Goal: Complete application form

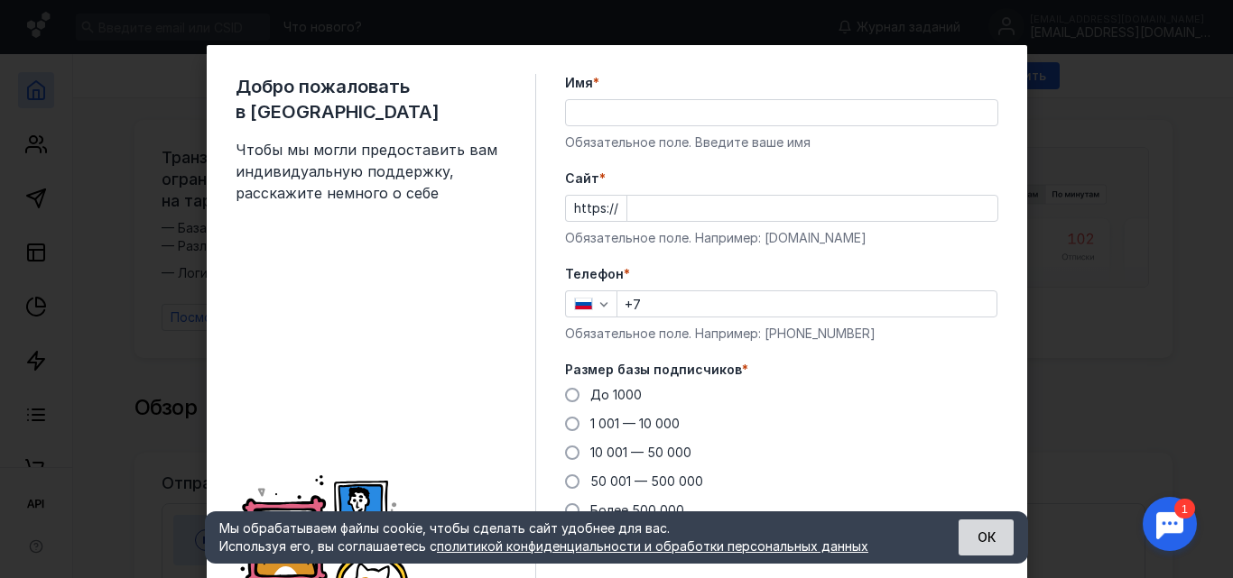
click at [993, 537] on button "ОК" at bounding box center [985, 538] width 55 height 36
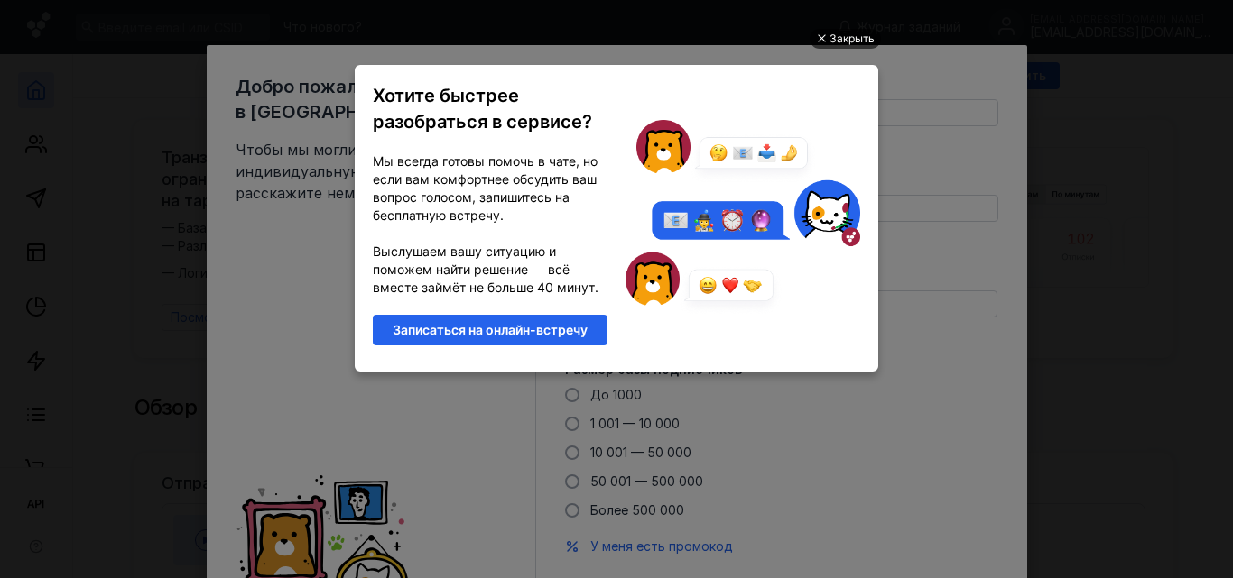
click at [824, 37] on div at bounding box center [820, 38] width 9 height 9
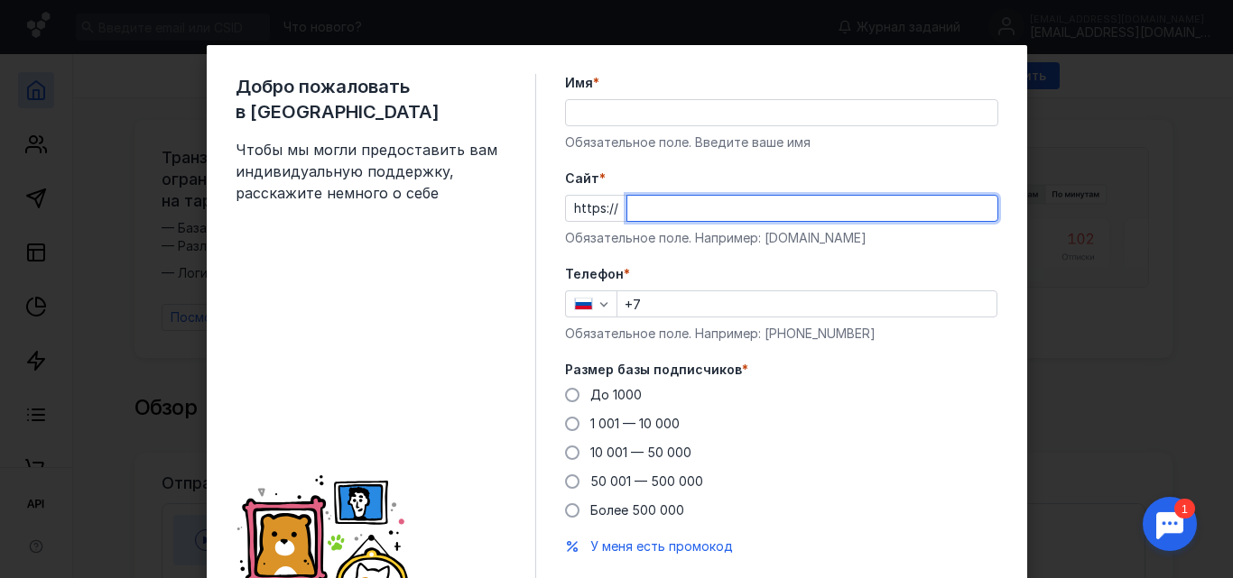
click at [627, 207] on input "Cайт *" at bounding box center [812, 208] width 370 height 25
paste input "[DOMAIN_NAME]"
type input "[DOMAIN_NAME]"
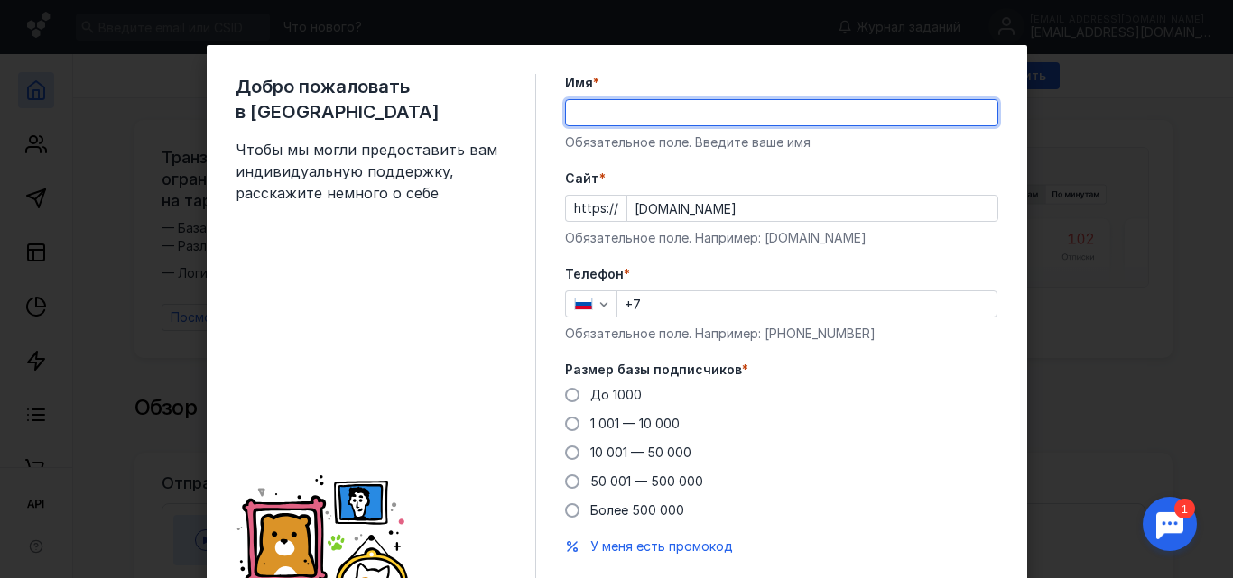
click at [567, 110] on input "Имя *" at bounding box center [781, 112] width 431 height 25
type input "[PERSON_NAME]"
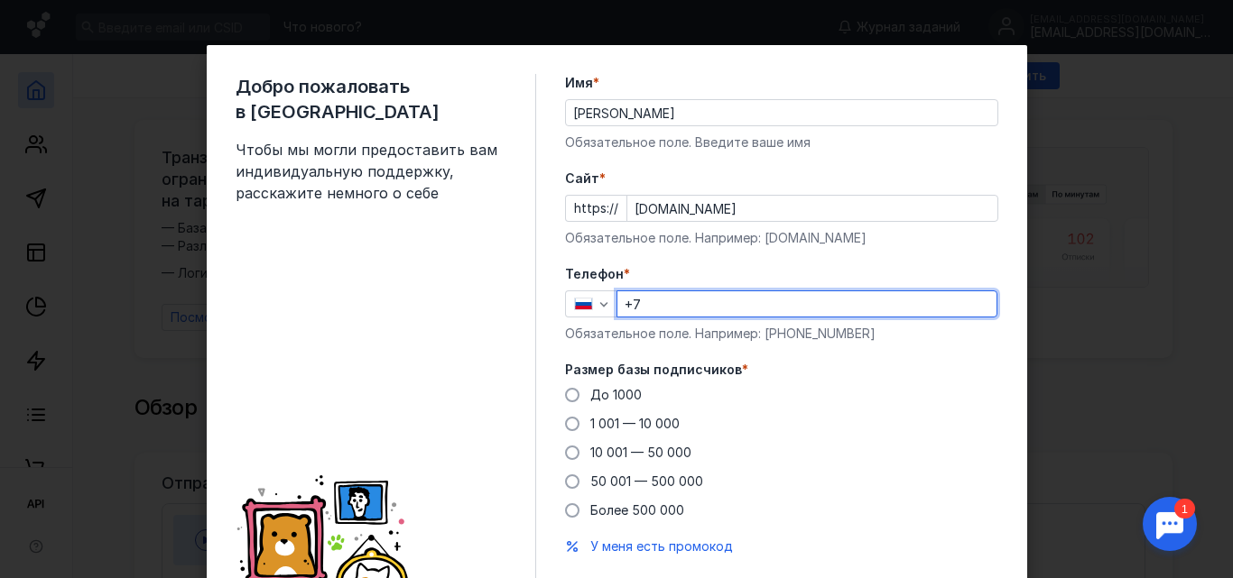
click at [640, 303] on input "+7" at bounding box center [806, 303] width 379 height 25
type input "[PHONE_NUMBER]"
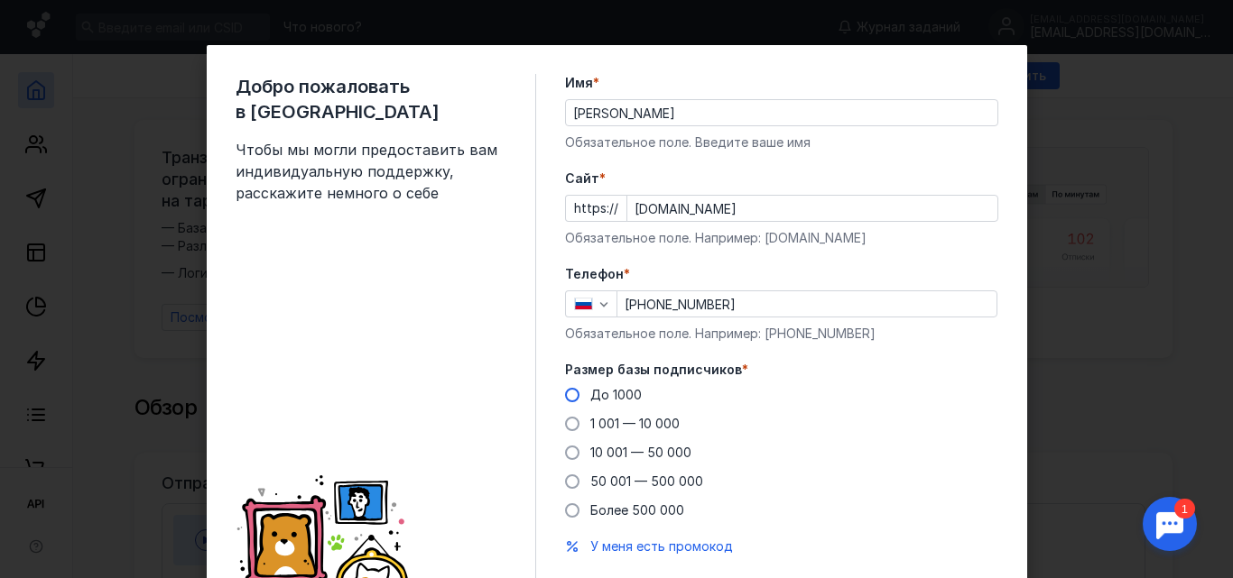
click at [567, 395] on span at bounding box center [572, 395] width 14 height 14
click at [0, 0] on input "До 1000" at bounding box center [0, 0] width 0 height 0
click at [690, 112] on input "[PERSON_NAME]" at bounding box center [781, 112] width 431 height 25
click at [896, 374] on label "Размер базы подписчиков *" at bounding box center [781, 370] width 433 height 18
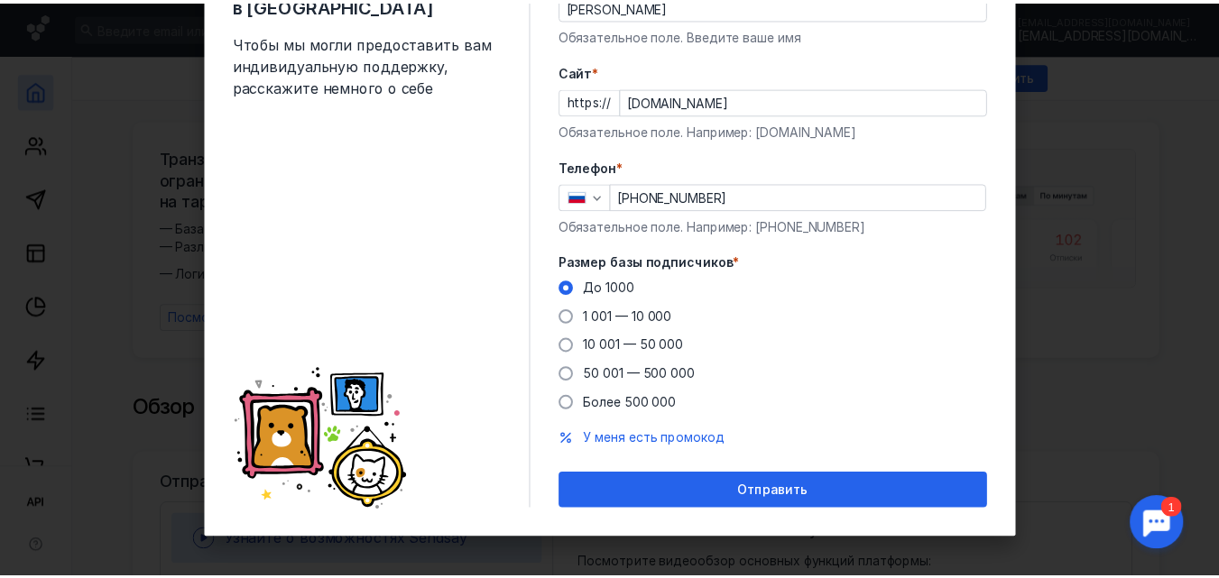
scroll to position [113, 0]
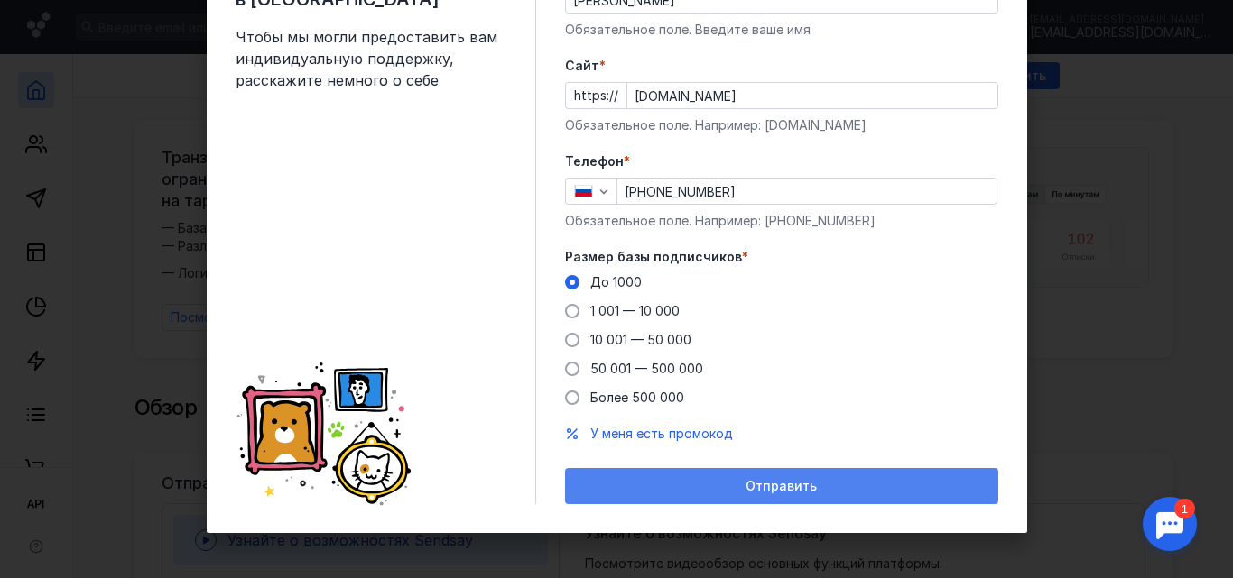
click at [771, 481] on span "Отправить" at bounding box center [780, 486] width 71 height 15
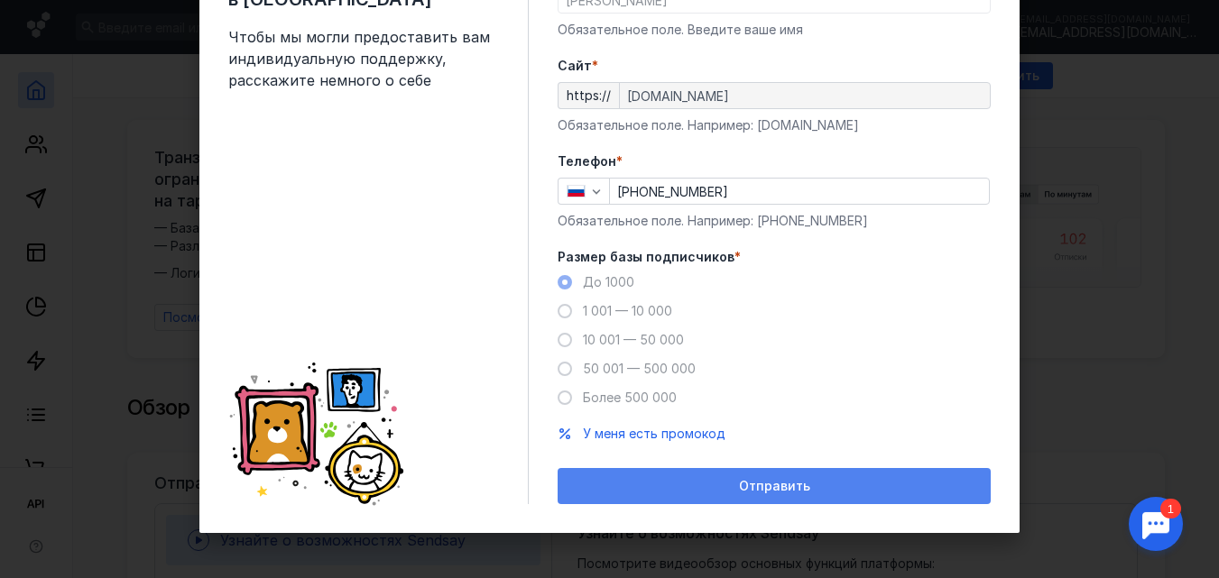
click at [814, 488] on div "Отправить" at bounding box center [774, 486] width 415 height 15
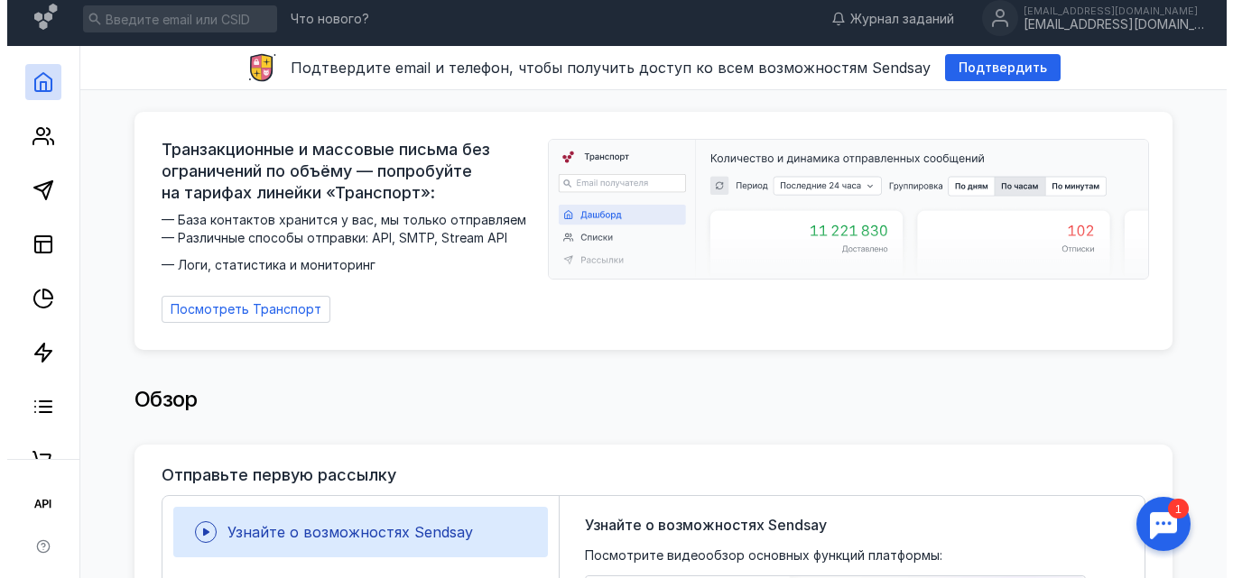
scroll to position [0, 0]
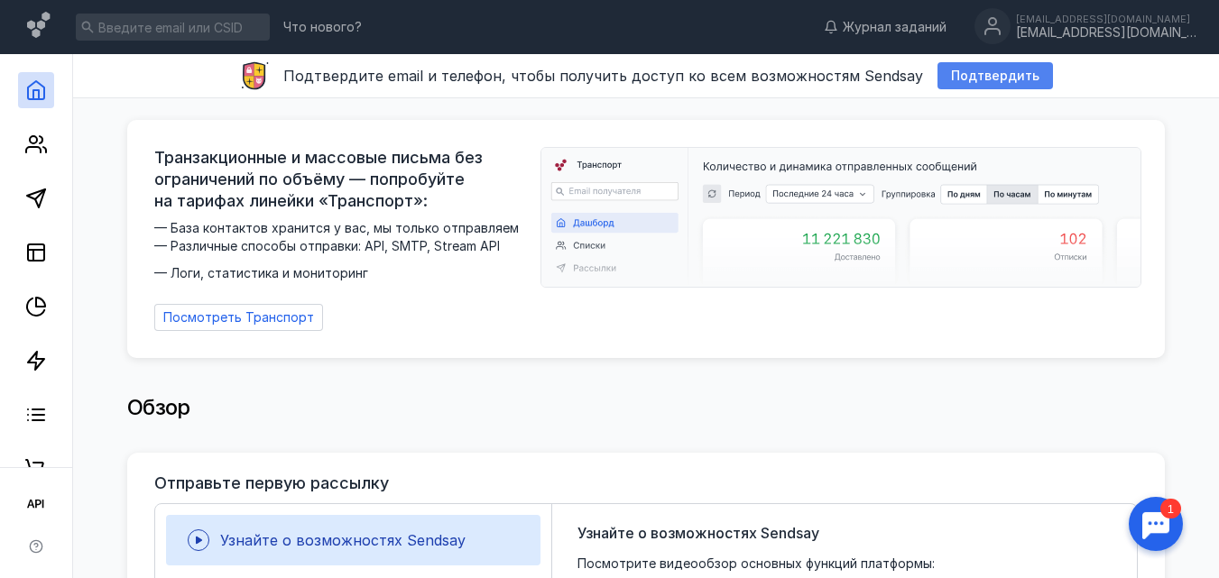
click at [985, 74] on span "Подтвердить" at bounding box center [995, 76] width 88 height 15
